Goal: Communication & Community: Answer question/provide support

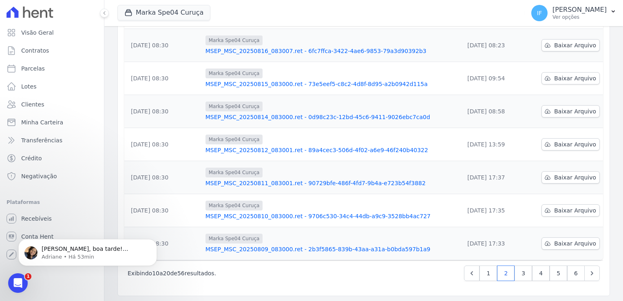
scroll to position [245, 0]
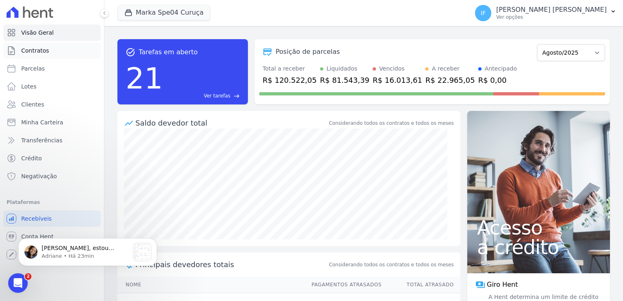
click at [77, 51] on link "Contratos" at bounding box center [52, 50] width 98 height 16
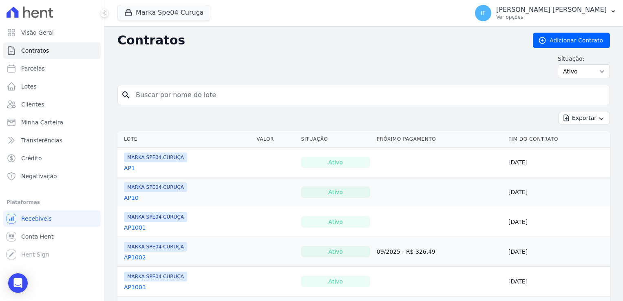
click at [147, 95] on input "search" at bounding box center [369, 95] width 476 height 16
type input "10"
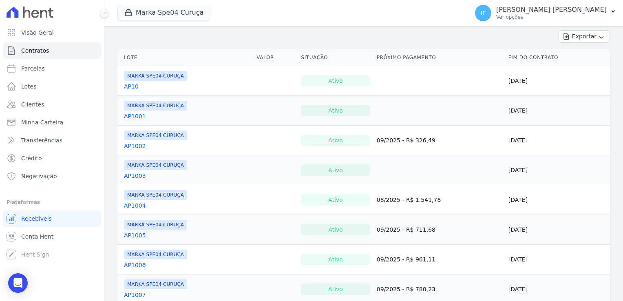
scroll to position [82, 0]
click at [105, 13] on icon at bounding box center [104, 13] width 5 height 5
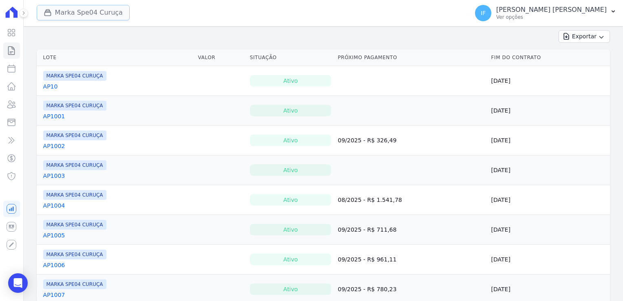
click at [80, 12] on button "Marka Spe04 Curuça" at bounding box center [83, 13] width 93 height 16
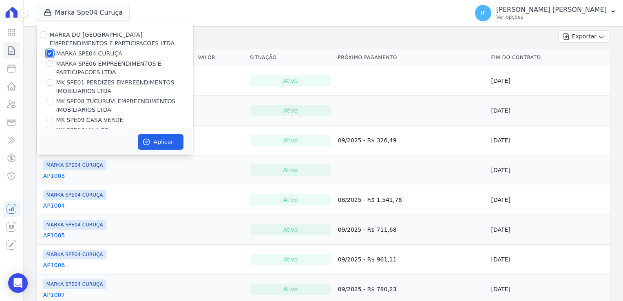
click at [50, 53] on input "MARKA SPE04 CURUÇA" at bounding box center [50, 53] width 7 height 7
checkbox input "false"
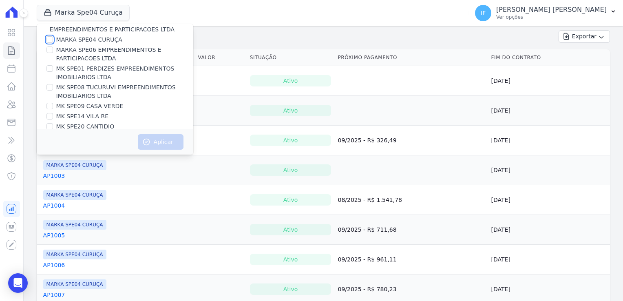
scroll to position [22, 0]
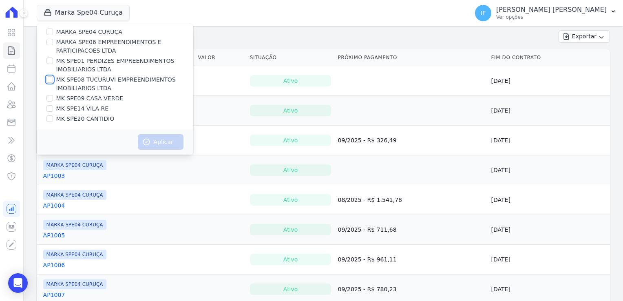
click at [49, 78] on input "MK SPE08 TUCURUVI EMPREENDIMENTOS IMOBILIARIOS LTDA" at bounding box center [50, 79] width 7 height 7
checkbox input "true"
click at [160, 137] on button "Aplicar" at bounding box center [161, 142] width 46 height 16
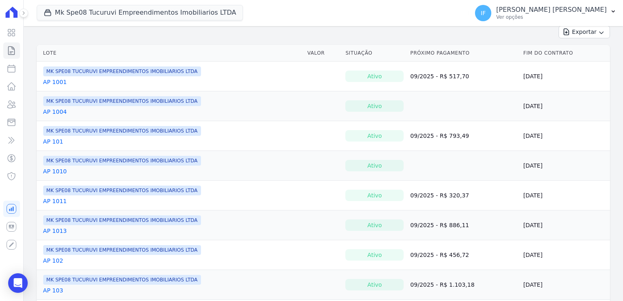
scroll to position [45, 0]
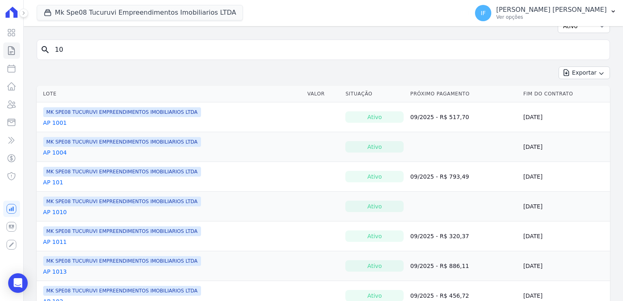
click at [68, 47] on input "10" at bounding box center [328, 50] width 557 height 16
type input "1"
click at [110, 48] on input "search" at bounding box center [328, 50] width 557 height 16
click at [54, 121] on link "AP 1001" at bounding box center [55, 123] width 24 height 8
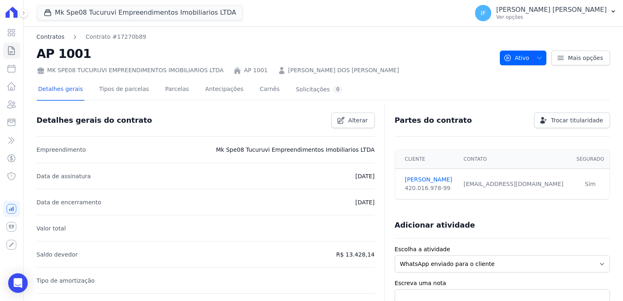
click at [44, 33] on link "Contratos" at bounding box center [51, 37] width 28 height 9
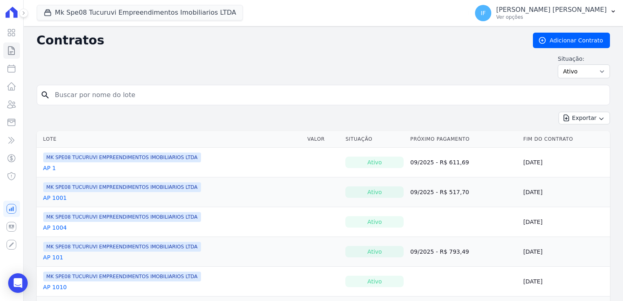
click at [48, 166] on link "AP 1" at bounding box center [49, 168] width 13 height 8
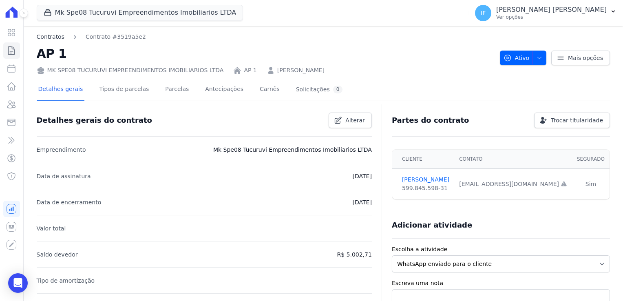
click at [56, 40] on link "Contratos" at bounding box center [51, 37] width 28 height 9
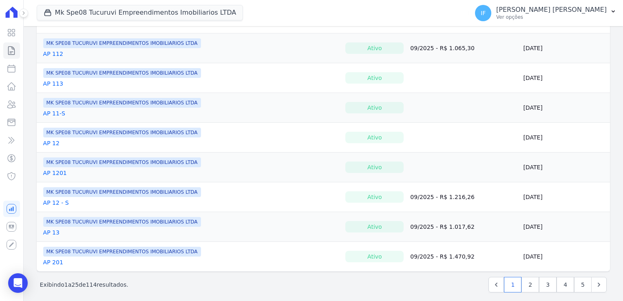
scroll to position [623, 0]
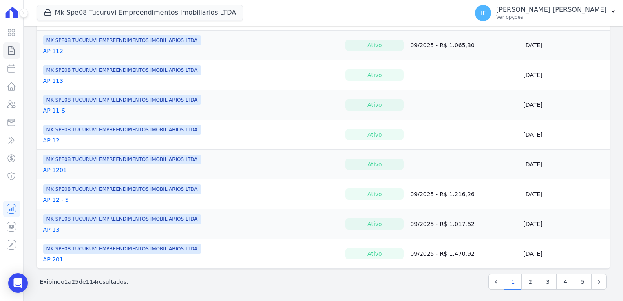
click at [47, 109] on link "AP 11-S" at bounding box center [54, 110] width 22 height 8
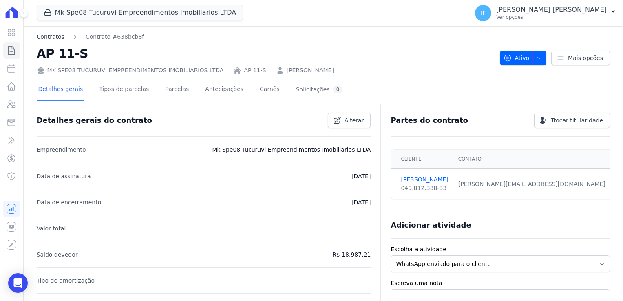
click at [52, 35] on link "Contratos" at bounding box center [51, 37] width 28 height 9
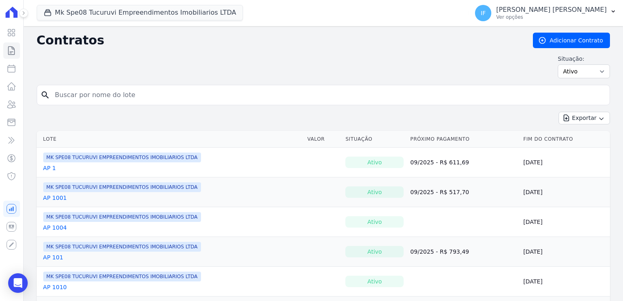
click at [63, 92] on input "search" at bounding box center [328, 95] width 557 height 16
type input "marismarques"
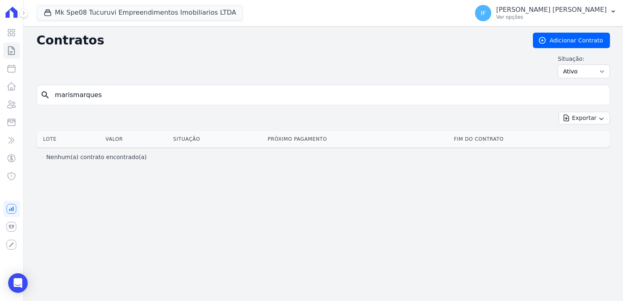
drag, startPoint x: 107, startPoint y: 95, endPoint x: 2, endPoint y: 71, distance: 107.2
click at [2, 71] on div "Visão Geral Contratos [GEOGRAPHIC_DATA] Lotes Clientes Minha Carteira Transferê…" at bounding box center [311, 150] width 623 height 301
type input "marism"
click at [13, 48] on icon at bounding box center [12, 51] width 10 height 10
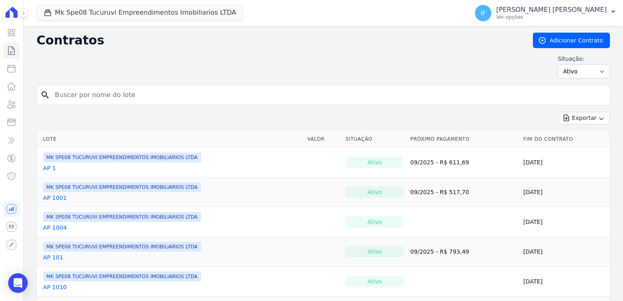
click at [70, 94] on input "search" at bounding box center [328, 95] width 557 height 16
type input "[PERSON_NAME]"
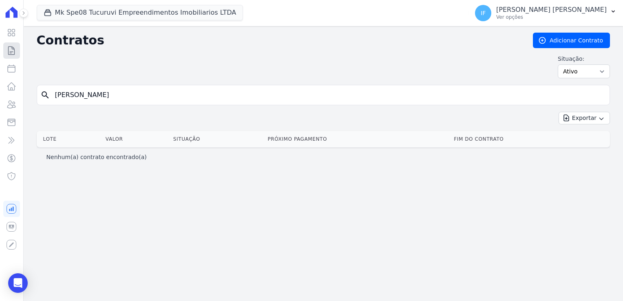
click at [10, 48] on icon at bounding box center [12, 51] width 10 height 10
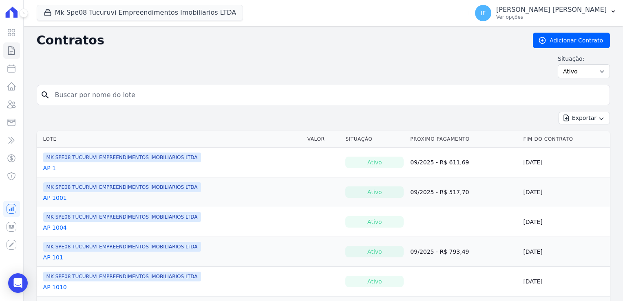
click at [64, 95] on input "search" at bounding box center [328, 95] width 557 height 16
click at [9, 33] on icon at bounding box center [12, 33] width 10 height 10
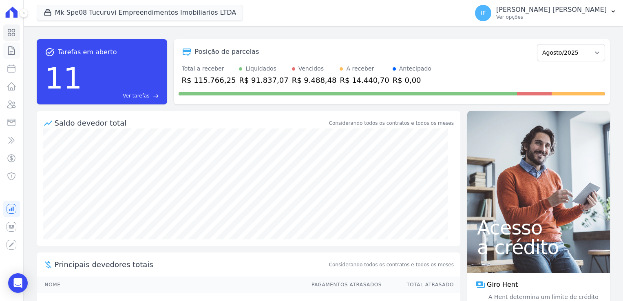
click at [14, 56] on link "Contratos" at bounding box center [11, 50] width 17 height 16
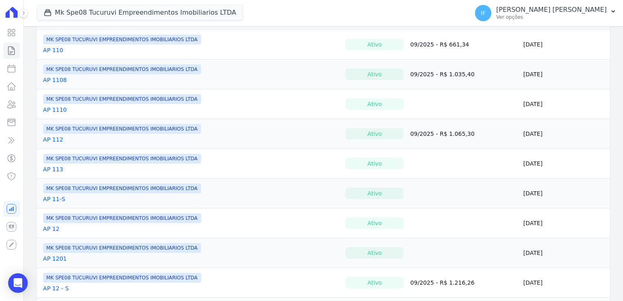
scroll to position [623, 0]
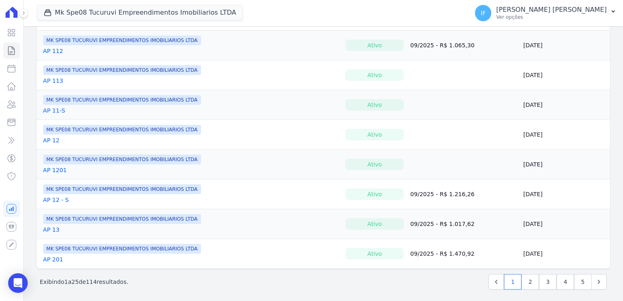
click at [55, 256] on link "AP 201" at bounding box center [53, 259] width 20 height 8
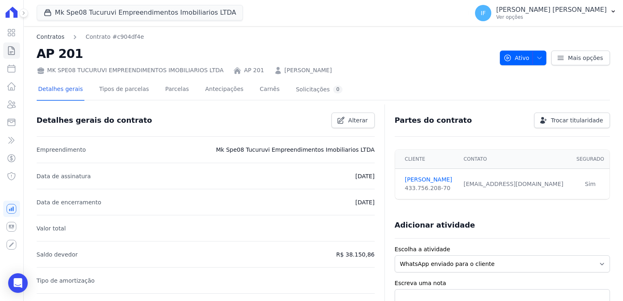
click at [42, 38] on link "Contratos" at bounding box center [51, 37] width 28 height 9
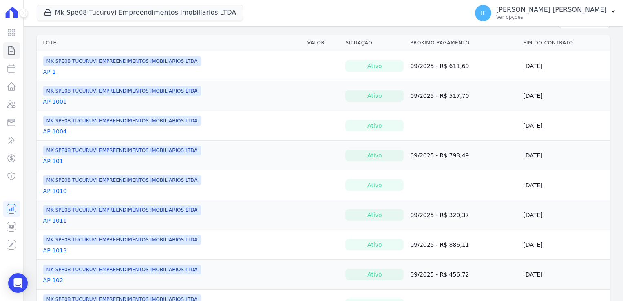
scroll to position [163, 0]
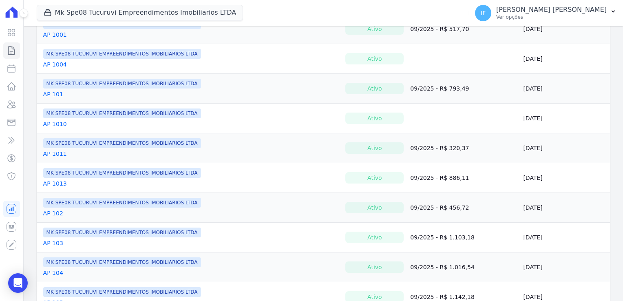
click at [51, 271] on link "AP 104" at bounding box center [53, 273] width 20 height 8
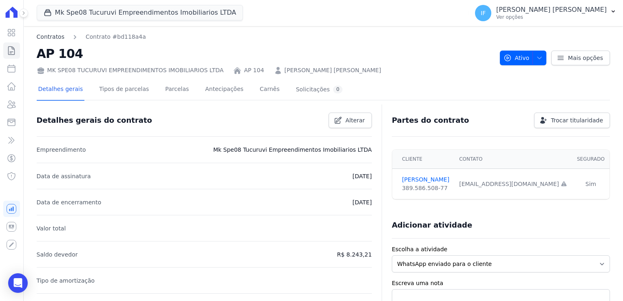
click at [49, 38] on link "Contratos" at bounding box center [51, 37] width 28 height 9
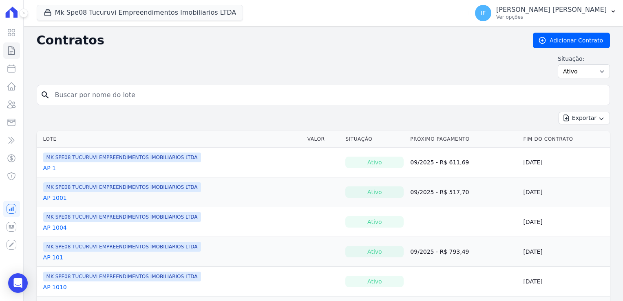
click at [52, 257] on link "AP 101" at bounding box center [53, 257] width 20 height 8
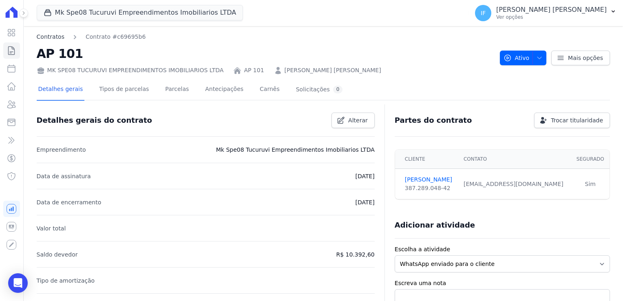
click at [51, 39] on link "Contratos" at bounding box center [51, 37] width 28 height 9
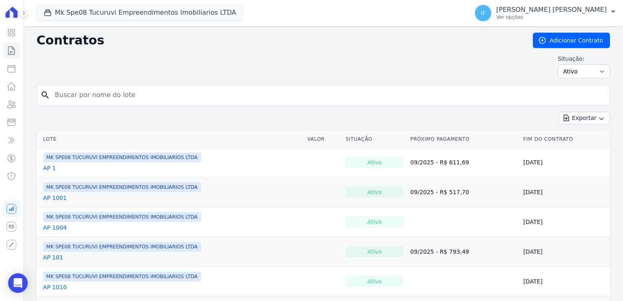
click at [55, 226] on link "AP 1004" at bounding box center [55, 228] width 24 height 8
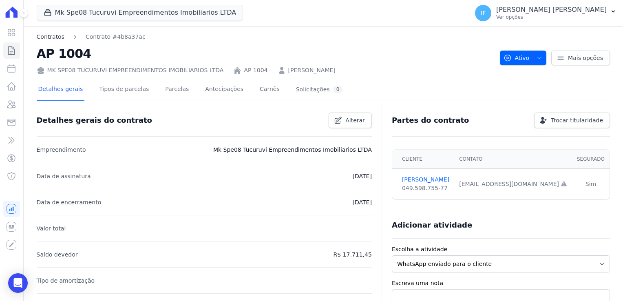
click at [54, 38] on link "Contratos" at bounding box center [51, 37] width 28 height 9
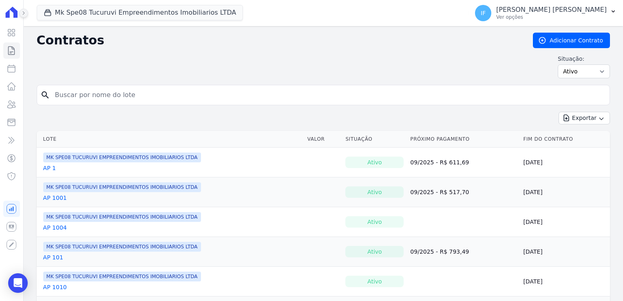
click at [25, 13] on icon at bounding box center [23, 13] width 5 height 5
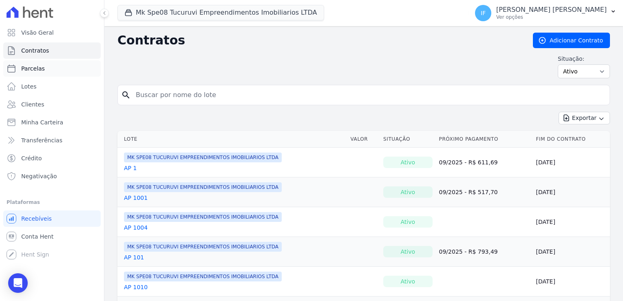
click at [41, 71] on span "Parcelas" at bounding box center [33, 68] width 24 height 8
select select
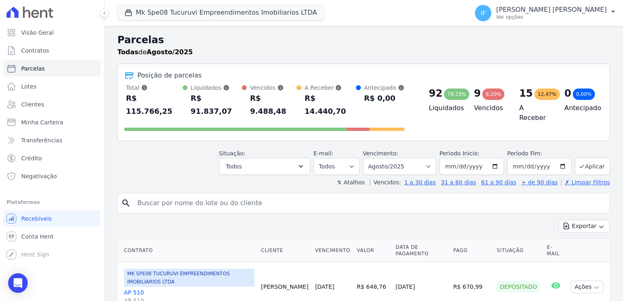
click at [204, 195] on input "search" at bounding box center [370, 203] width 474 height 16
type input "marisma"
select select
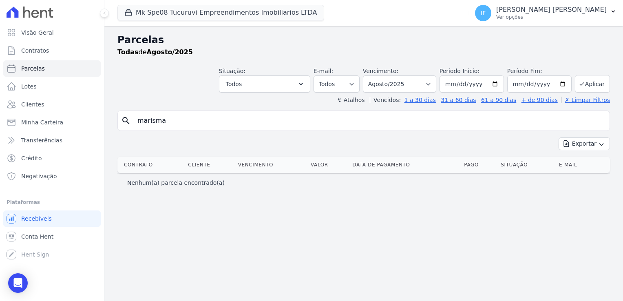
click at [182, 124] on input "marisma" at bounding box center [370, 121] width 474 height 16
drag, startPoint x: 197, startPoint y: 117, endPoint x: 64, endPoint y: 150, distance: 137.9
click at [69, 144] on div "Visão Geral Contratos [GEOGRAPHIC_DATA] Lotes Clientes Minha Carteira Transferê…" at bounding box center [311, 150] width 623 height 301
type input "maris"
select select
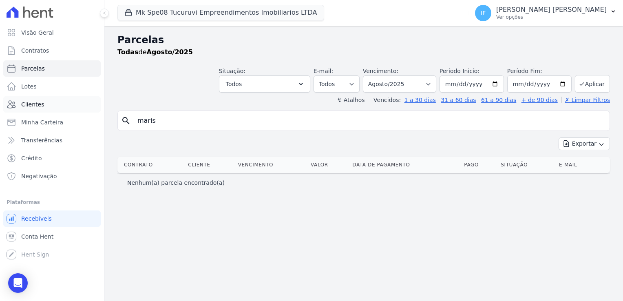
click at [54, 104] on link "Clientes" at bounding box center [52, 104] width 98 height 16
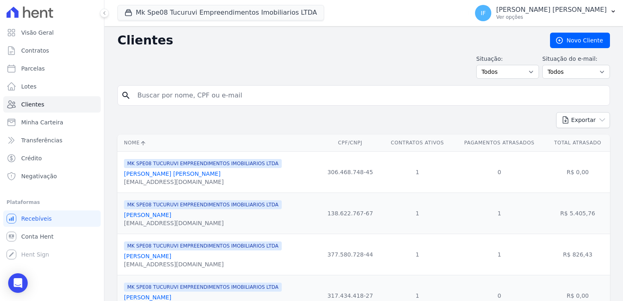
click at [171, 96] on input "search" at bounding box center [370, 95] width 474 height 16
type input "marismarques"
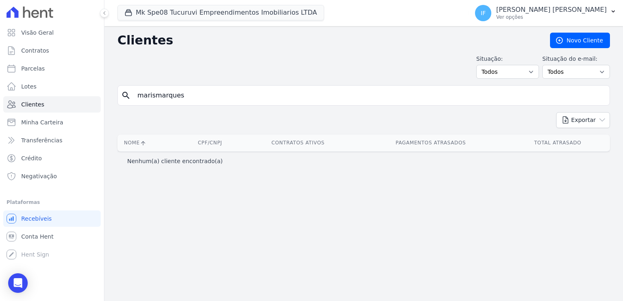
click at [194, 96] on input "marismarques" at bounding box center [370, 95] width 474 height 16
drag, startPoint x: 194, startPoint y: 96, endPoint x: 58, endPoint y: 98, distance: 135.9
click at [60, 97] on div "Visão Geral Contratos [GEOGRAPHIC_DATA] Lotes Clientes Minha Carteira Transferê…" at bounding box center [311, 150] width 623 height 301
type input "Marismarques"
click at [182, 96] on input "Marismarques" at bounding box center [370, 95] width 474 height 16
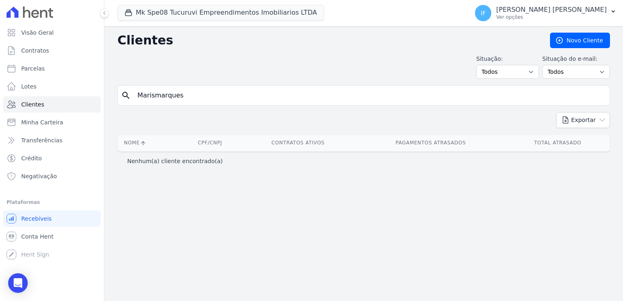
click at [183, 97] on input "Marismarques" at bounding box center [370, 95] width 474 height 16
drag, startPoint x: 183, startPoint y: 97, endPoint x: 48, endPoint y: 82, distance: 135.9
click at [49, 82] on div "Visão Geral Contratos [GEOGRAPHIC_DATA] Lotes Clientes Minha Carteira Transferê…" at bounding box center [311, 150] width 623 height 301
paste input "ARISMARQUES [PERSON_NAME]"
type input "[PERSON_NAME]"
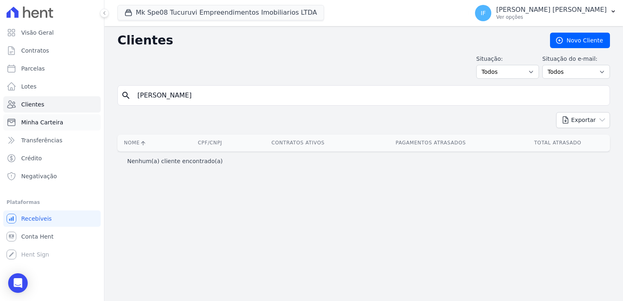
click at [38, 127] on link "Minha Carteira" at bounding box center [52, 122] width 98 height 16
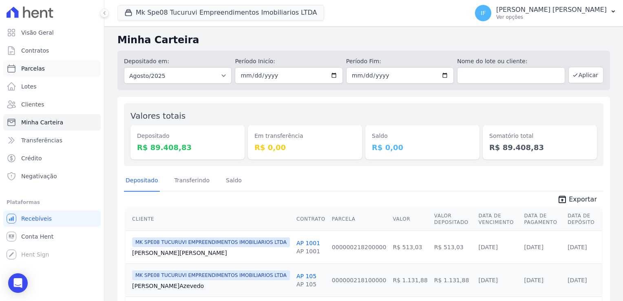
click at [40, 70] on span "Parcelas" at bounding box center [33, 68] width 24 height 8
select select
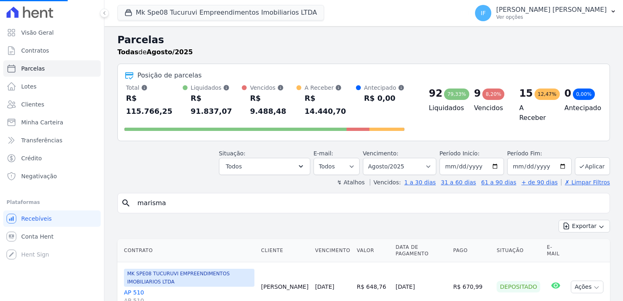
select select
click at [143, 195] on input "search" at bounding box center [370, 203] width 474 height 16
paste input "[PERSON_NAME]"
type input "[PERSON_NAME]"
click at [12, 287] on div "Open Intercom Messenger" at bounding box center [18, 284] width 22 height 22
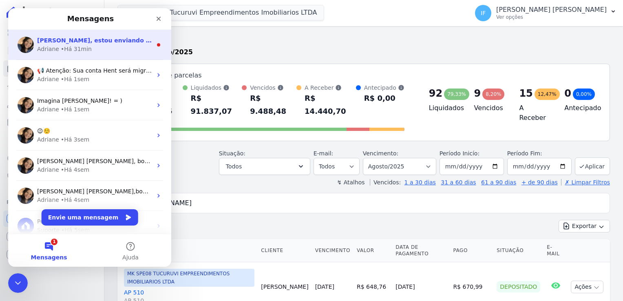
click at [132, 44] on div "[PERSON_NAME], estou enviando abaixo os arquivos retornos com a confirmação dos…" at bounding box center [94, 40] width 115 height 9
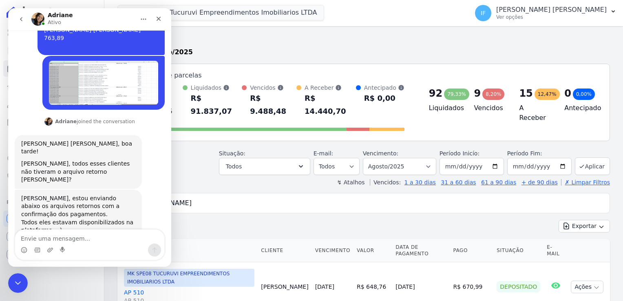
scroll to position [796, 0]
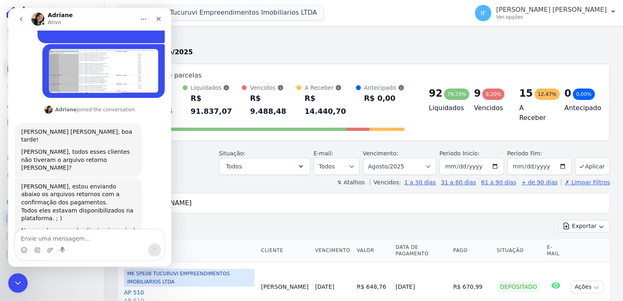
click at [80, 243] on img "Adriane diz…" at bounding box center [75, 296] width 109 height 107
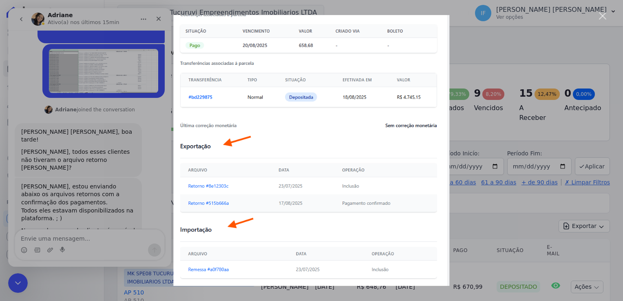
click at [113, 123] on div "Messenger da Intercom" at bounding box center [311, 150] width 623 height 301
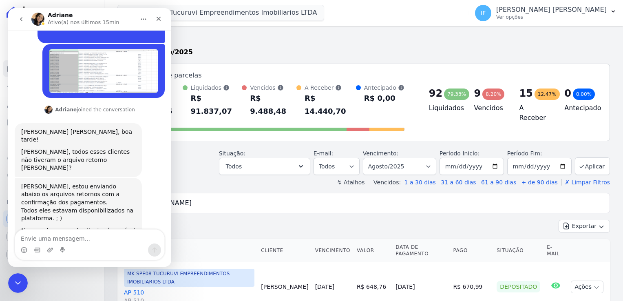
click at [264, 220] on div "Exportar Exportar PDF Exportar CSV" at bounding box center [364, 229] width 493 height 19
click at [21, 279] on icon "Encerramento do Messenger da Intercom" at bounding box center [17, 282] width 10 height 10
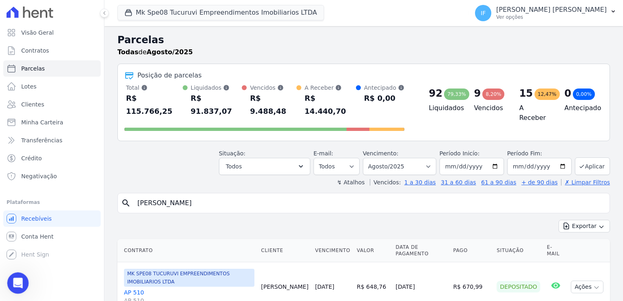
scroll to position [796, 0]
click at [22, 279] on icon "Abertura do Messenger da Intercom" at bounding box center [16, 281] width 13 height 13
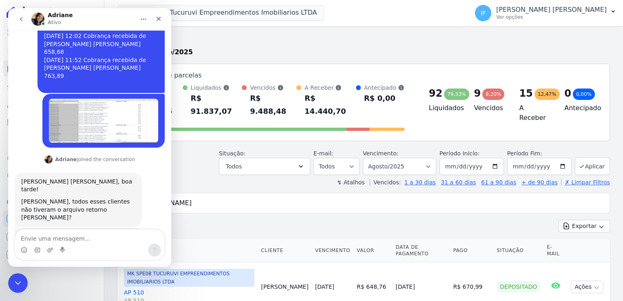
scroll to position [674, 0]
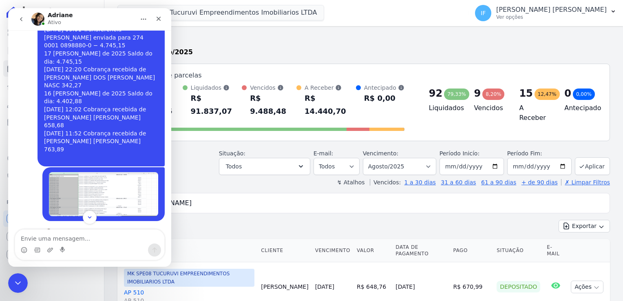
click at [74, 240] on textarea "Envie uma mensagem..." at bounding box center [89, 237] width 149 height 14
type textarea "Sim eu processei mas nã sem a data liquidação"
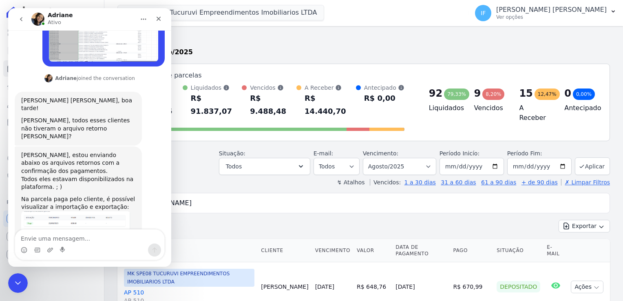
scroll to position [829, 0]
click at [13, 282] on icon "Encerramento do Messenger da Intercom" at bounding box center [17, 282] width 10 height 10
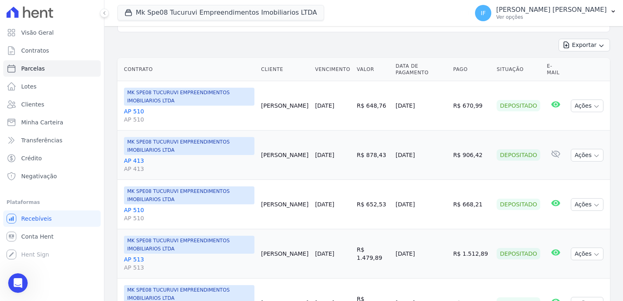
scroll to position [163, 0]
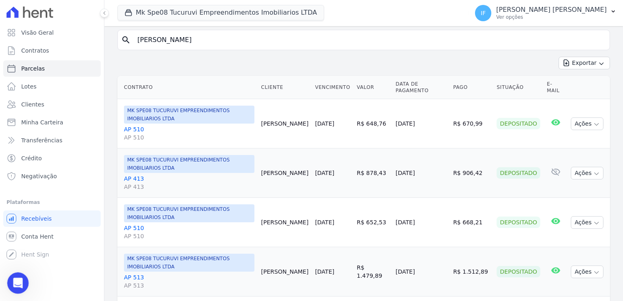
click at [14, 284] on icon "Abertura do Messenger da Intercom" at bounding box center [17, 282] width 6 height 7
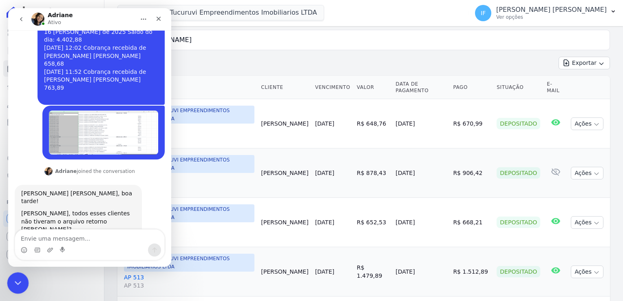
scroll to position [829, 0]
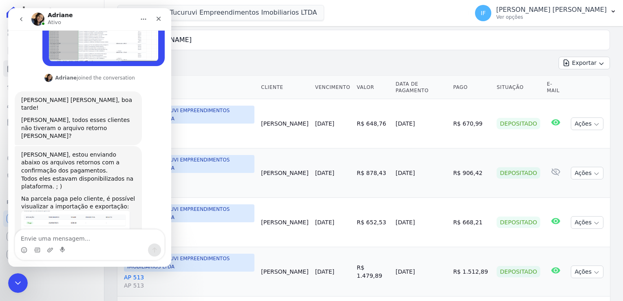
click at [50, 236] on textarea "Envie uma mensagem..." at bounding box center [89, 237] width 149 height 14
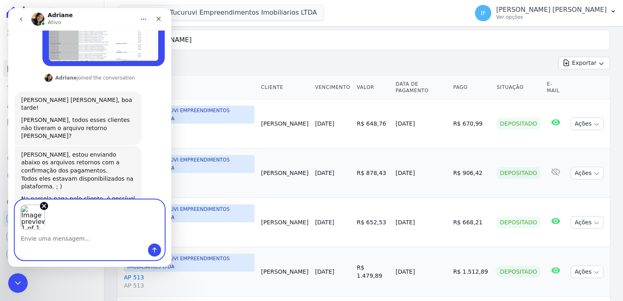
scroll to position [858, 0]
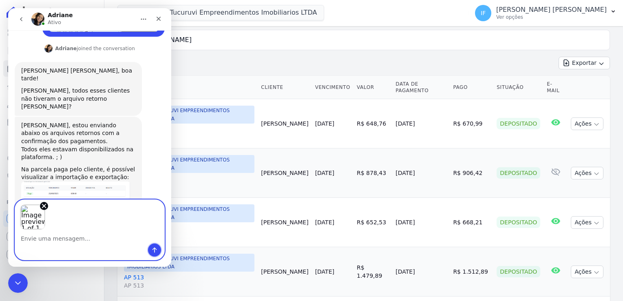
click at [154, 251] on icon "Enviar uma mensagem" at bounding box center [154, 250] width 7 height 7
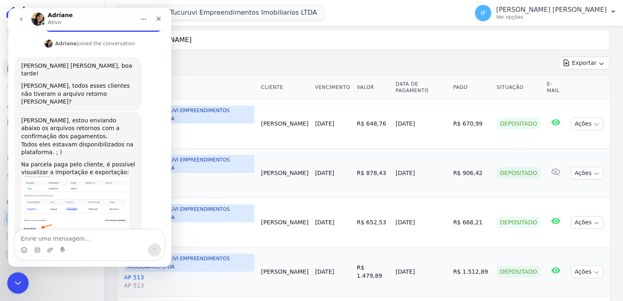
click at [21, 282] on icon "Encerramento do Messenger da Intercom" at bounding box center [17, 282] width 10 height 10
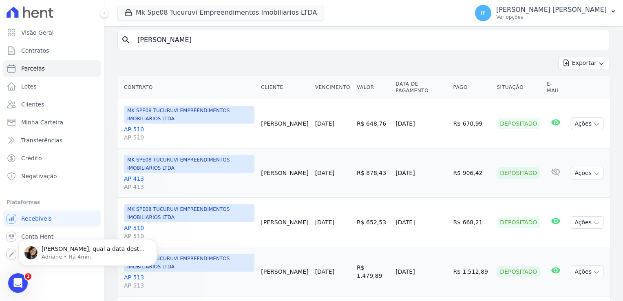
scroll to position [904, 0]
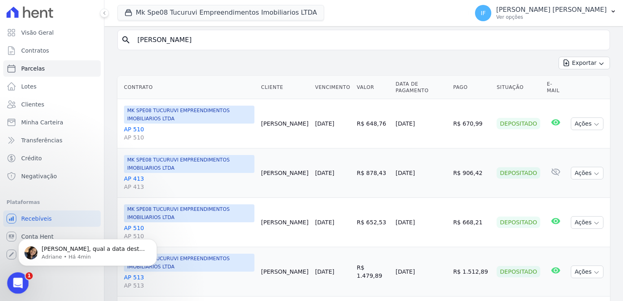
click at [20, 280] on icon "Abertura do Messenger da Intercom" at bounding box center [16, 281] width 13 height 13
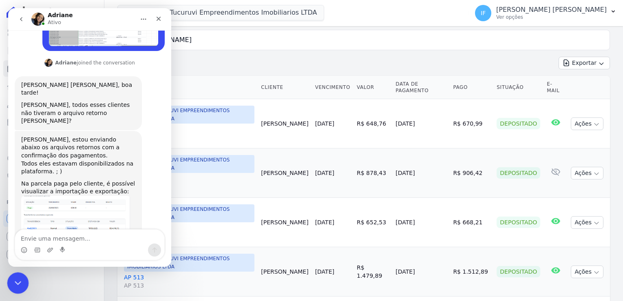
scroll to position [909, 0]
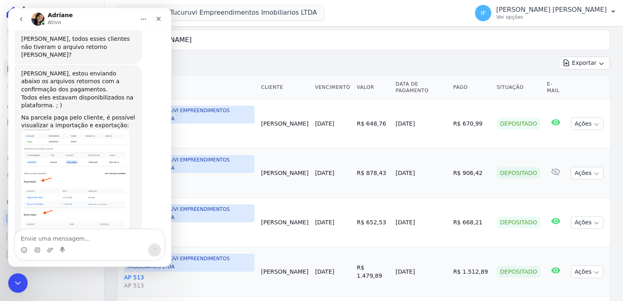
drag, startPoint x: 44, startPoint y: 195, endPoint x: 115, endPoint y: 203, distance: 70.7
drag, startPoint x: 115, startPoint y: 203, endPoint x: 96, endPoint y: 239, distance: 40.9
click at [96, 239] on textarea "Envie uma mensagem..." at bounding box center [89, 237] width 149 height 14
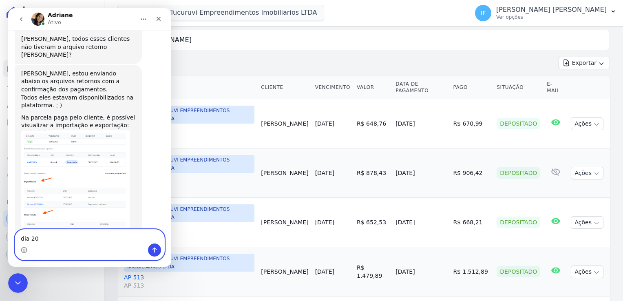
drag, startPoint x: 36, startPoint y: 239, endPoint x: 64, endPoint y: 244, distance: 27.8
click at [35, 239] on textarea "dia 20" at bounding box center [89, 237] width 149 height 14
type textarea "[PERSON_NAME] 19 e 20"
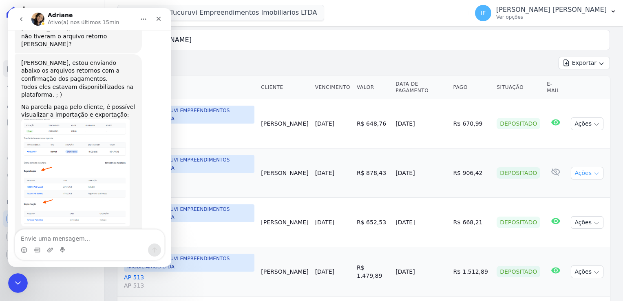
click at [581, 167] on button "Ações" at bounding box center [587, 173] width 33 height 13
click at [570, 184] on link "Ver boleto" at bounding box center [584, 191] width 78 height 15
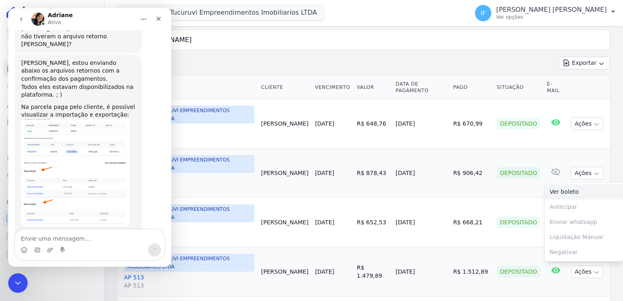
scroll to position [953, 0]
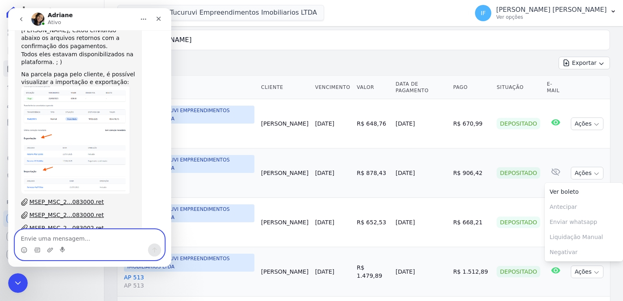
click at [93, 239] on textarea "Envie uma mensagem..." at bounding box center [89, 237] width 149 height 14
type textarea "sim"
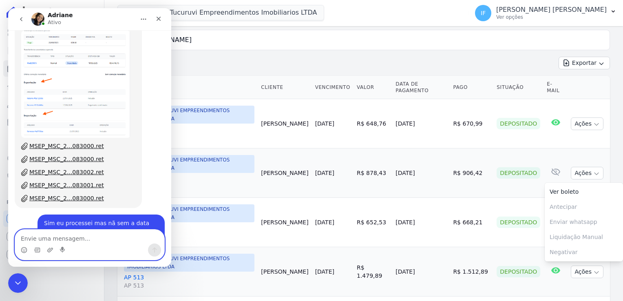
scroll to position [1021, 0]
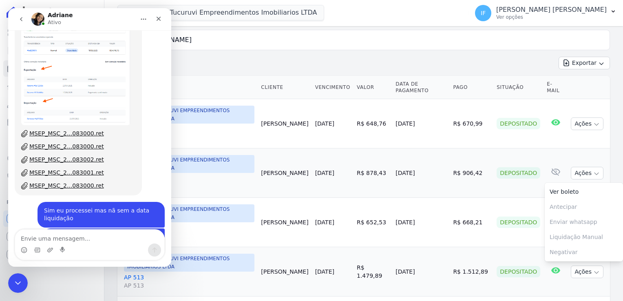
drag, startPoint x: 21, startPoint y: 195, endPoint x: 60, endPoint y: 208, distance: 41.4
drag, startPoint x: 60, startPoint y: 208, endPoint x: 55, endPoint y: 242, distance: 35.0
click at [55, 242] on textarea "Envie uma mensagem..." at bounding box center [89, 237] width 149 height 14
type textarea "ok obrigada"
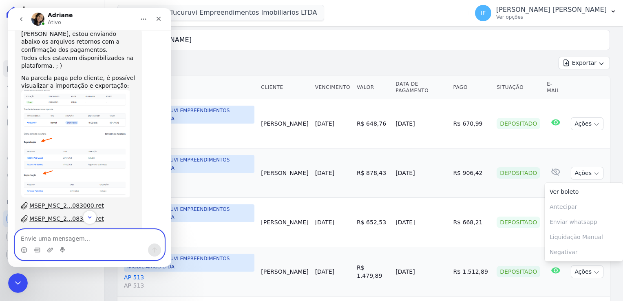
scroll to position [979, 0]
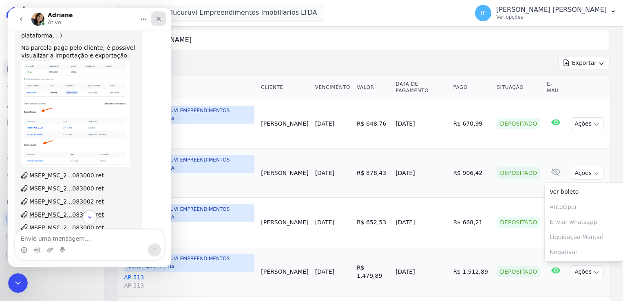
drag, startPoint x: 158, startPoint y: 18, endPoint x: 166, endPoint y: 26, distance: 11.3
click at [158, 18] on icon "Fechar" at bounding box center [159, 19] width 4 height 4
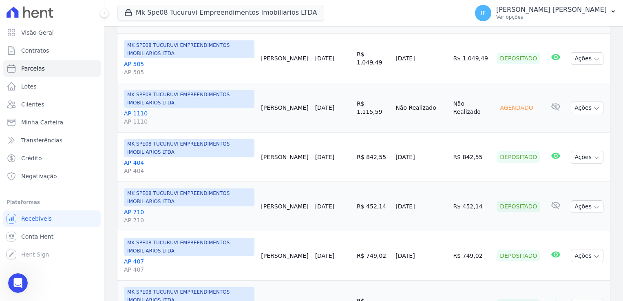
scroll to position [1020, 0]
